Goal: Information Seeking & Learning: Learn about a topic

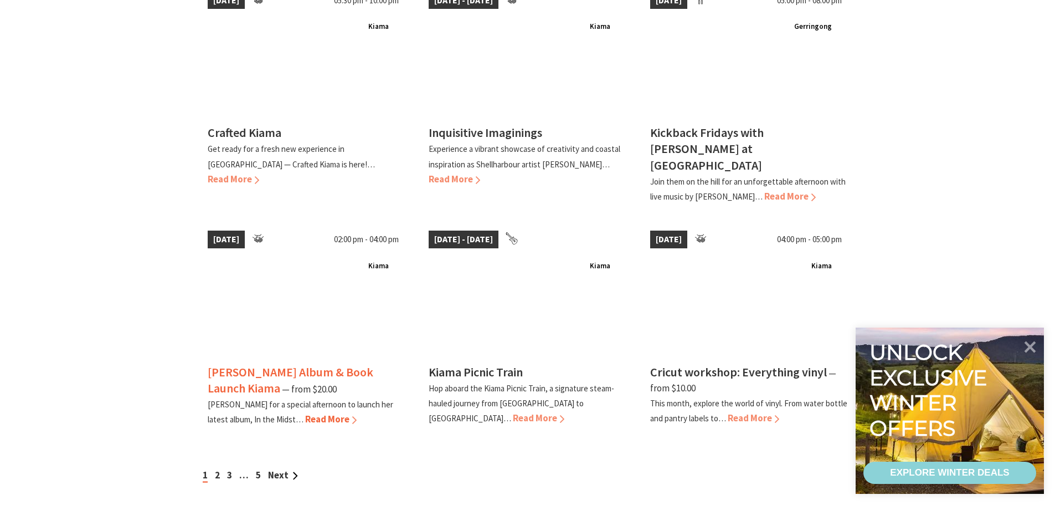
scroll to position [831, 0]
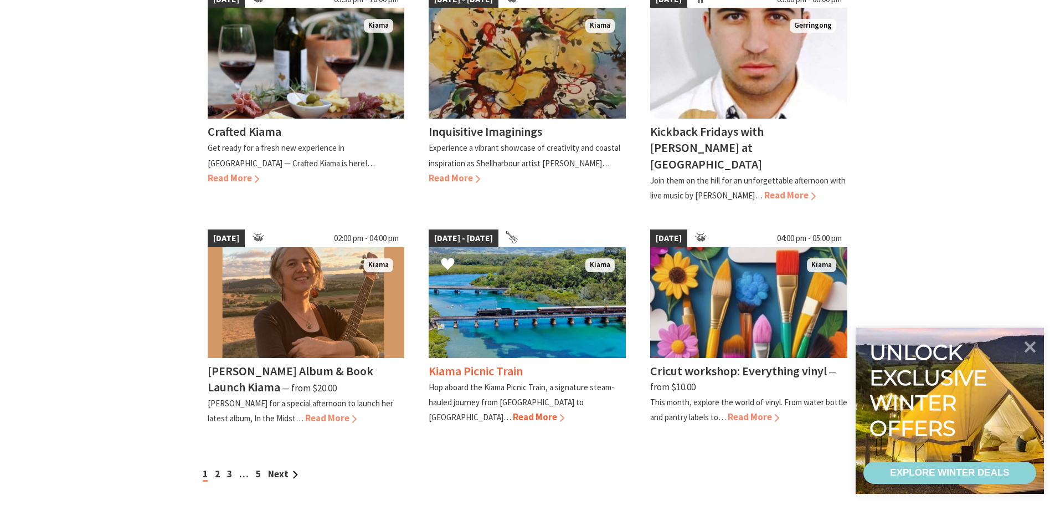
click at [565, 411] on span "Read More" at bounding box center [539, 417] width 52 height 12
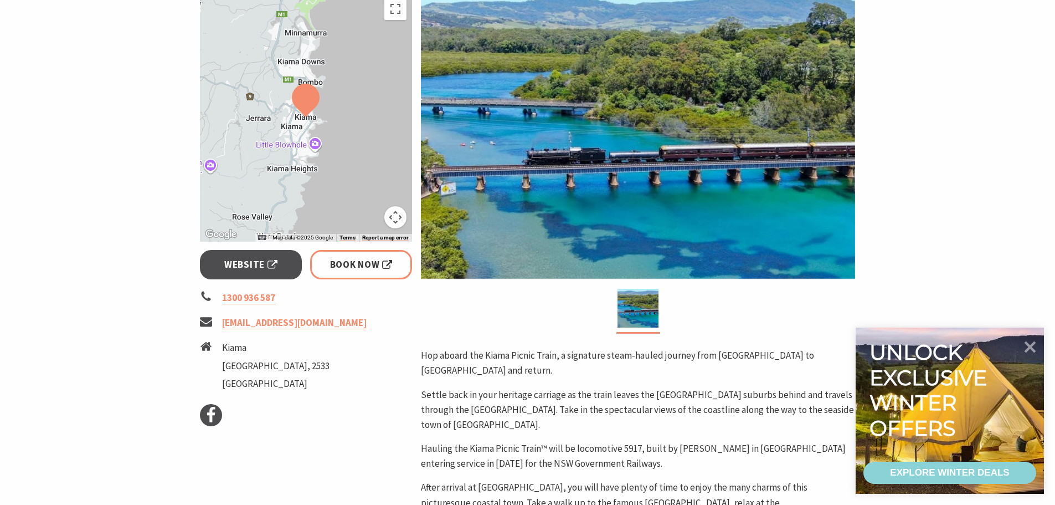
scroll to position [277, 0]
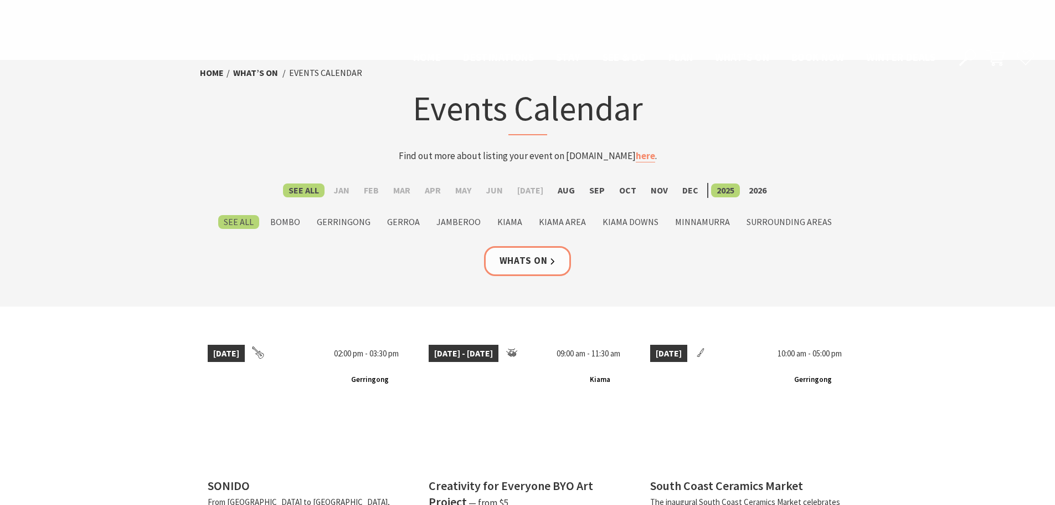
scroll to position [831, 0]
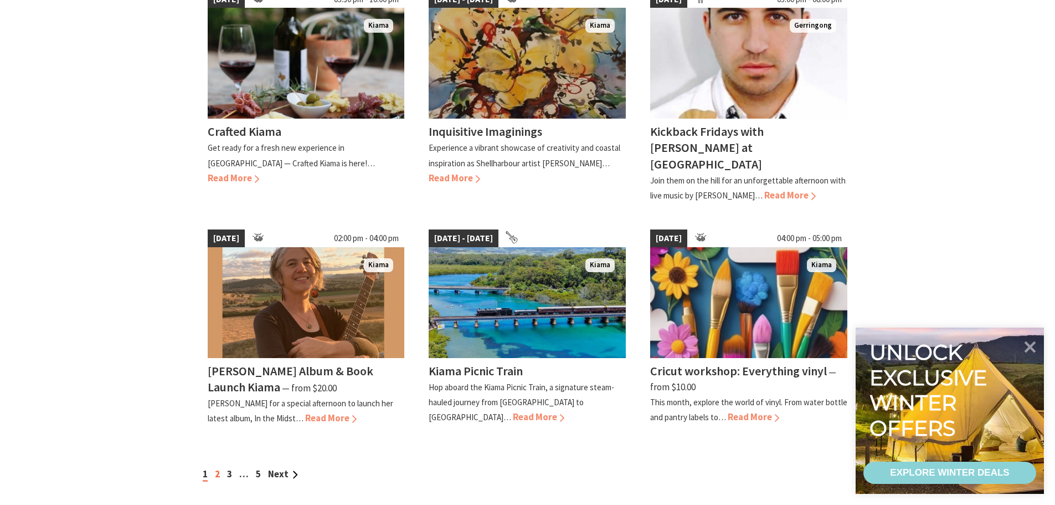
click at [219, 468] on link "2" at bounding box center [217, 474] width 5 height 12
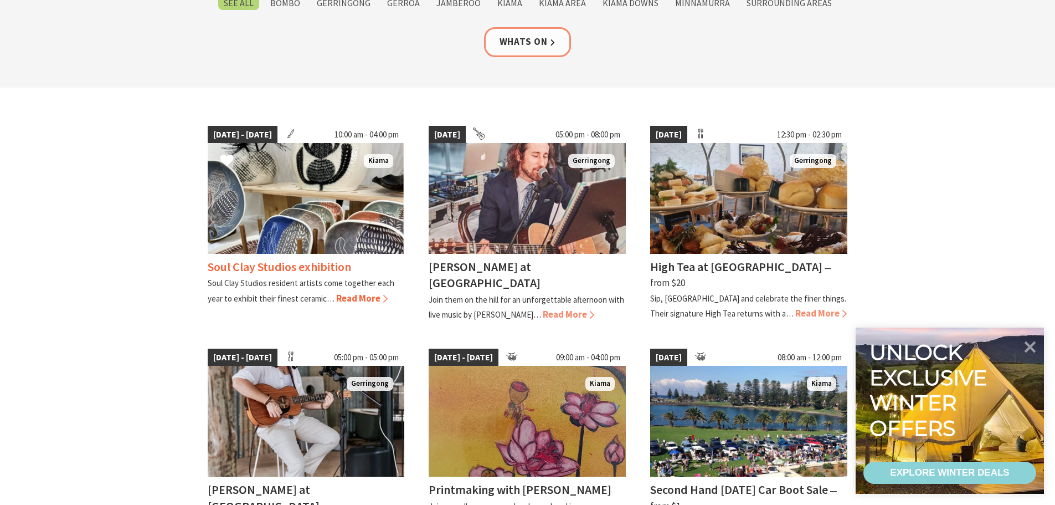
scroll to position [222, 0]
